Goal: Transaction & Acquisition: Purchase product/service

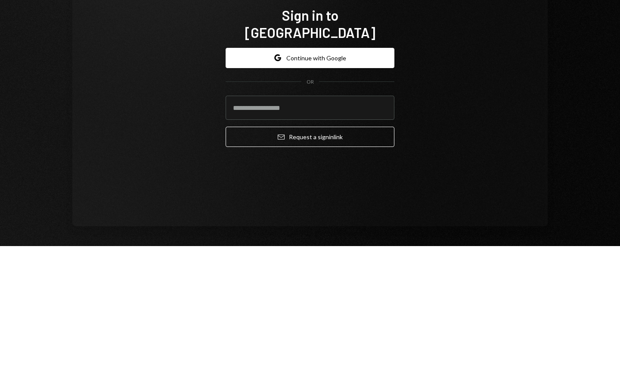
click at [361, 215] on input "email" at bounding box center [310, 227] width 169 height 24
type input "**********"
click at [327, 248] on button "Email Request a sign in link" at bounding box center [310, 256] width 169 height 20
click at [356, 217] on input "email" at bounding box center [310, 227] width 169 height 24
type input "**********"
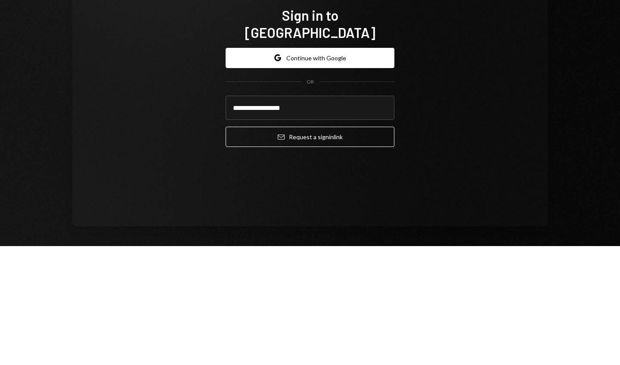
click at [327, 247] on button "Email Request a sign in link" at bounding box center [310, 256] width 169 height 20
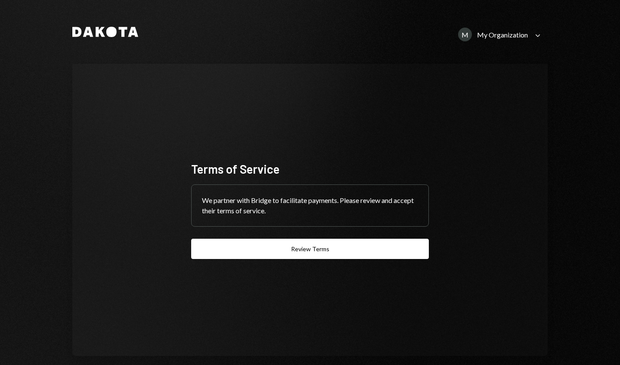
click at [576, 134] on div "Dakota M My Organization Caret Down Terms of Service We partner with Bridge to …" at bounding box center [310, 182] width 620 height 365
click at [575, 140] on div "Dakota M My Organization Caret Down Terms of Service We partner with Bridge to …" at bounding box center [310, 182] width 620 height 365
click at [530, 38] on div "M My Organization Caret Down" at bounding box center [500, 35] width 95 height 14
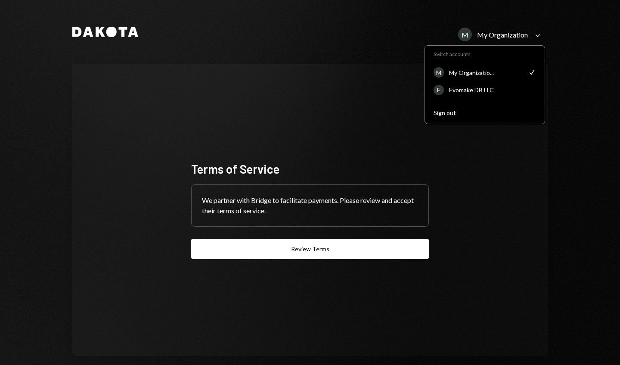
click at [503, 87] on div "Evomake DB LLC" at bounding box center [492, 89] width 87 height 7
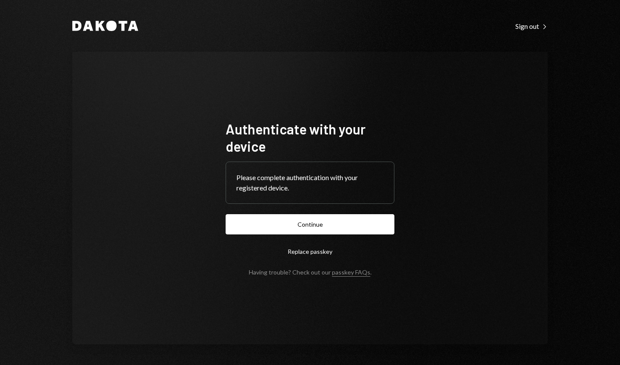
click at [389, 221] on button "Continue" at bounding box center [310, 224] width 169 height 20
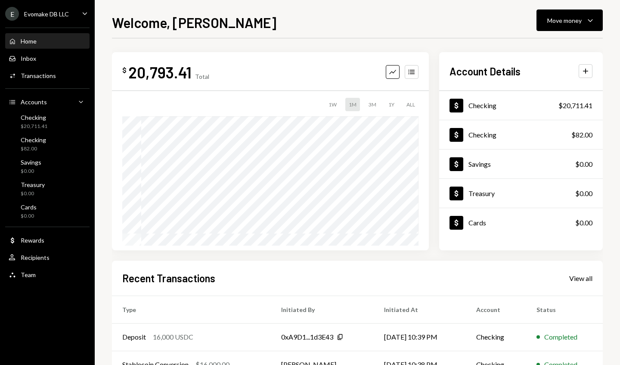
click at [571, 22] on div "Move money" at bounding box center [565, 20] width 34 height 9
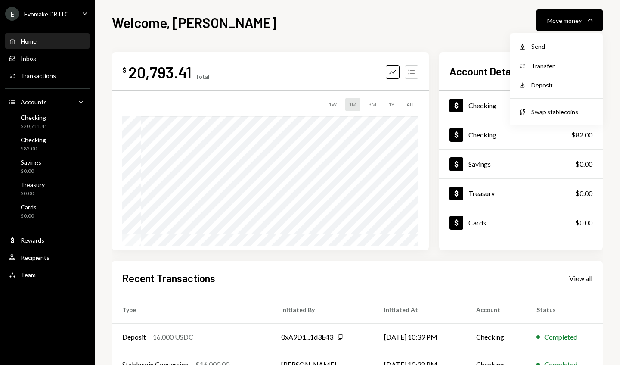
click at [568, 47] on div "Send" at bounding box center [563, 46] width 63 height 9
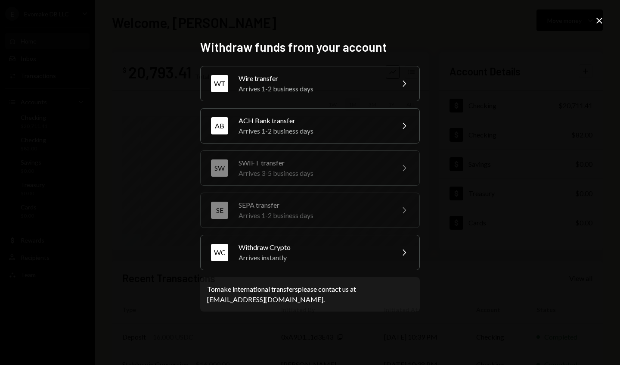
click at [393, 264] on div "WC Withdraw Crypto Arrives instantly Chevron Right" at bounding box center [310, 252] width 220 height 35
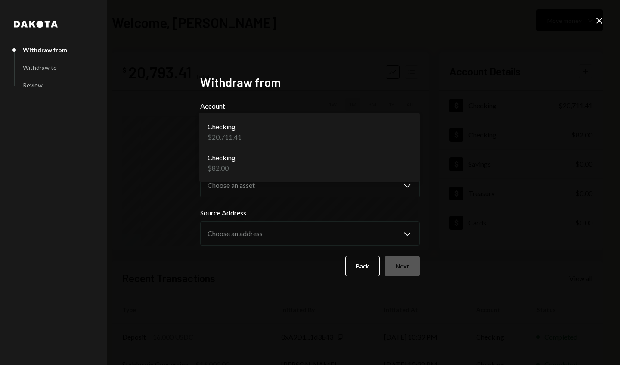
select select "**********"
click at [393, 136] on button "Choose an account Chevron Down" at bounding box center [310, 132] width 220 height 34
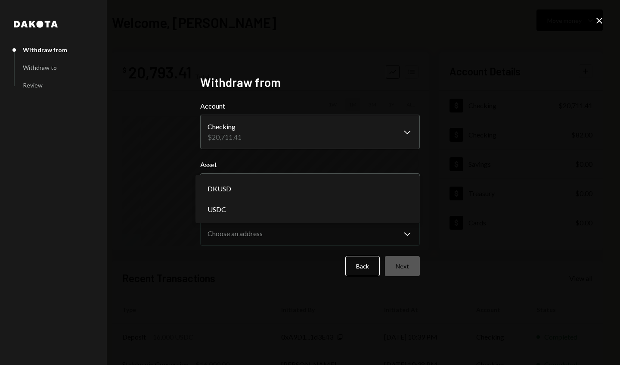
click at [381, 223] on div "DKUSD USDC" at bounding box center [308, 199] width 224 height 48
select select "****"
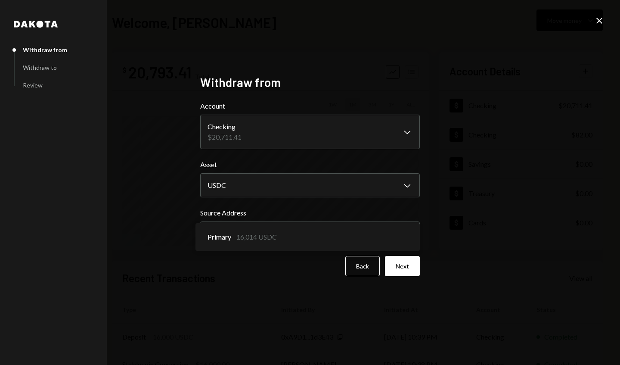
click at [410, 273] on button "Next" at bounding box center [402, 266] width 35 height 20
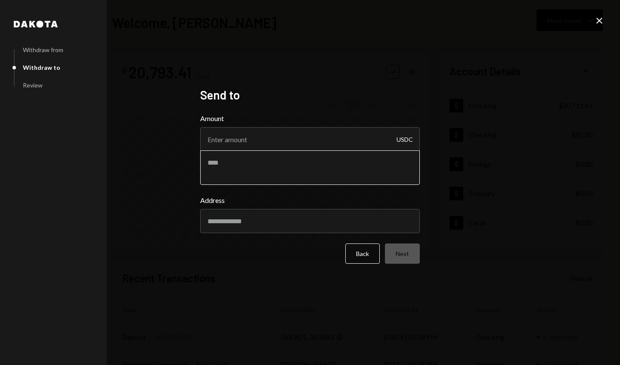
click at [363, 151] on textarea at bounding box center [310, 167] width 220 height 34
click at [369, 140] on input "Amount" at bounding box center [310, 139] width 220 height 24
type input "16000"
click at [462, 143] on div "Dakota Withdraw from Withdraw to Review Send to Amount 16000 USDC Address Back …" at bounding box center [310, 182] width 620 height 365
click at [368, 224] on input "Address" at bounding box center [310, 221] width 220 height 24
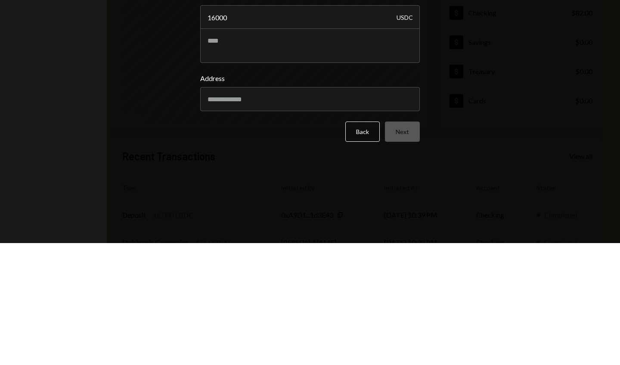
click at [389, 220] on input "Address" at bounding box center [310, 221] width 220 height 24
type input "**********"
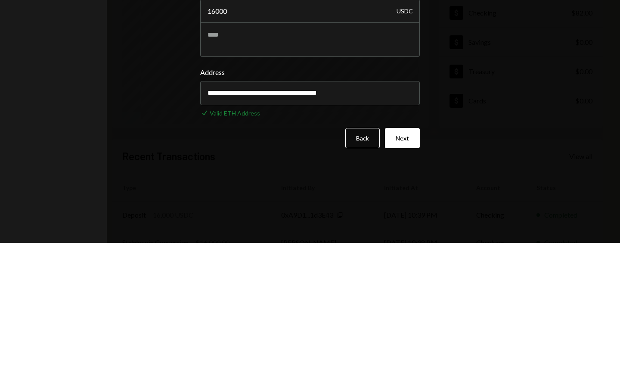
click at [407, 260] on button "Next" at bounding box center [402, 260] width 35 height 20
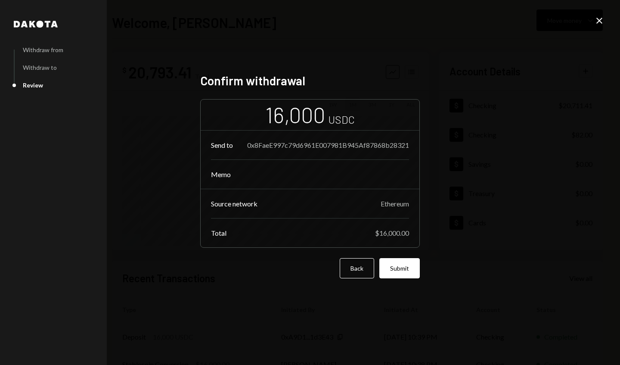
click at [406, 268] on button "Submit" at bounding box center [400, 268] width 41 height 20
